Goal: Find specific page/section: Find specific page/section

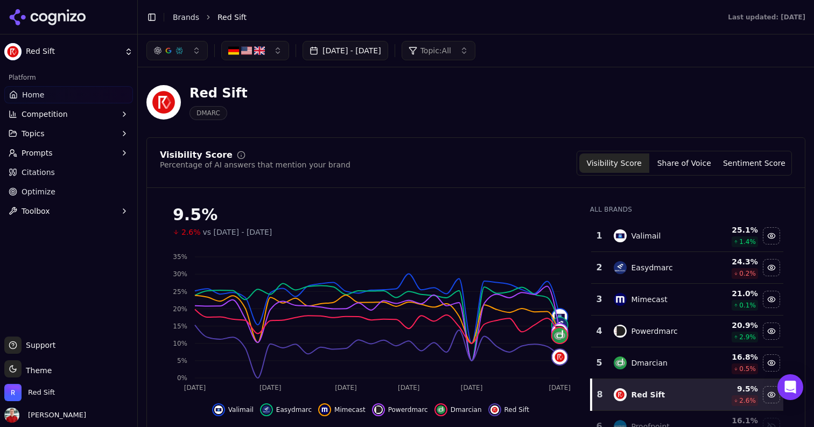
click at [50, 132] on button "Topics" at bounding box center [68, 133] width 129 height 17
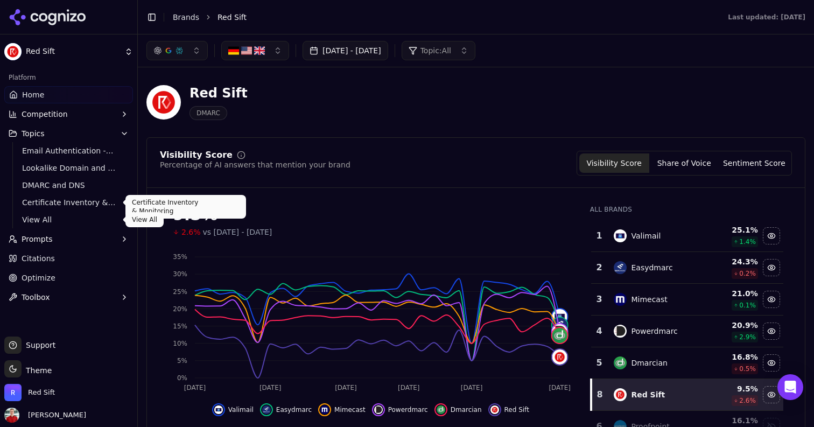
click at [38, 214] on span "View All" at bounding box center [69, 219] width 94 height 11
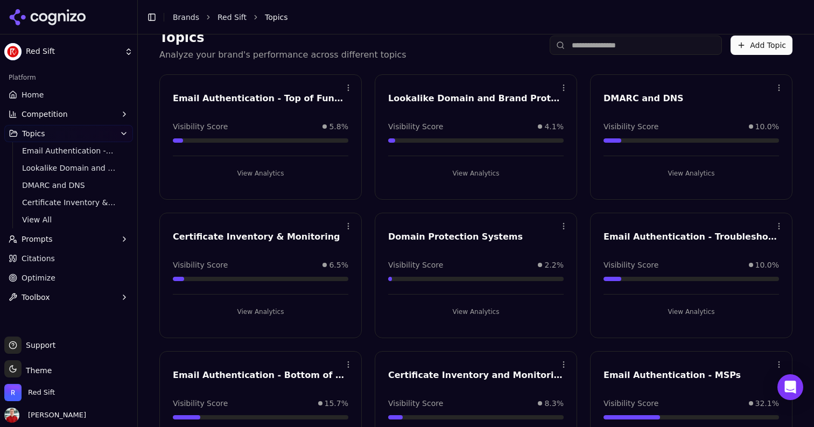
scroll to position [111, 0]
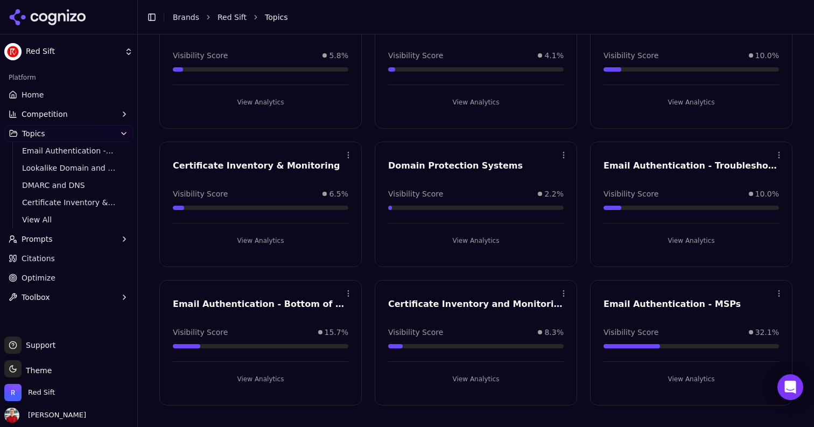
click at [264, 379] on button "View Analytics" at bounding box center [260, 378] width 175 height 17
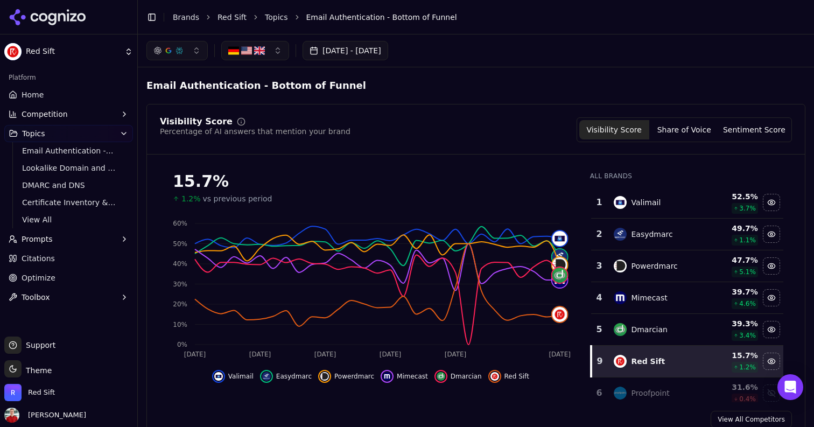
click at [265, 14] on link "Topics" at bounding box center [276, 17] width 23 height 11
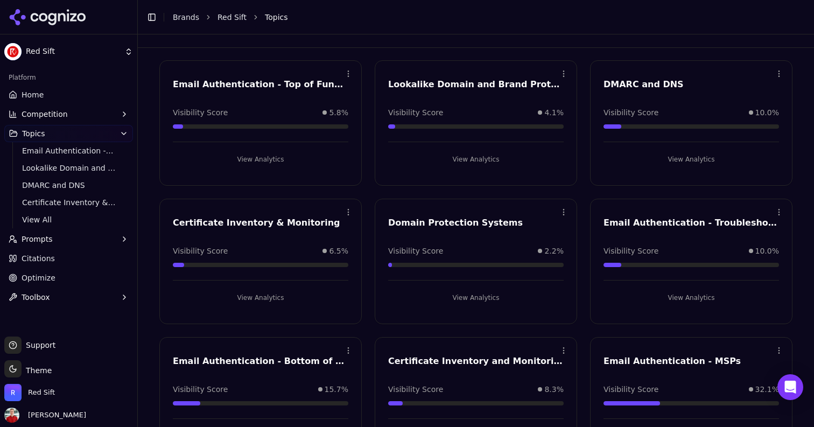
scroll to position [72, 0]
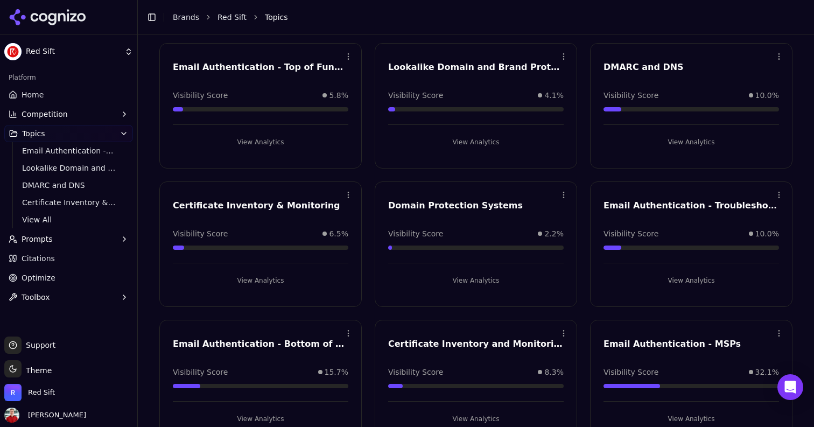
click at [681, 280] on button "View Analytics" at bounding box center [690, 280] width 175 height 17
